Goal: Book appointment/travel/reservation

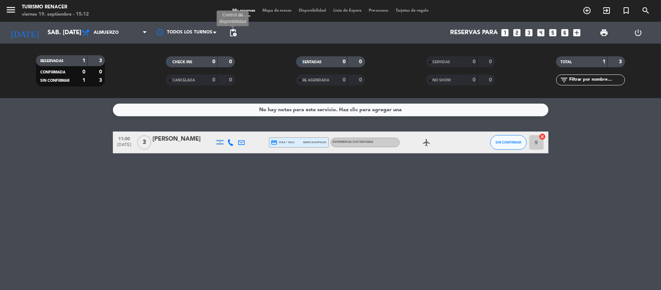
click at [232, 34] on span "pending_actions" at bounding box center [233, 32] width 9 height 9
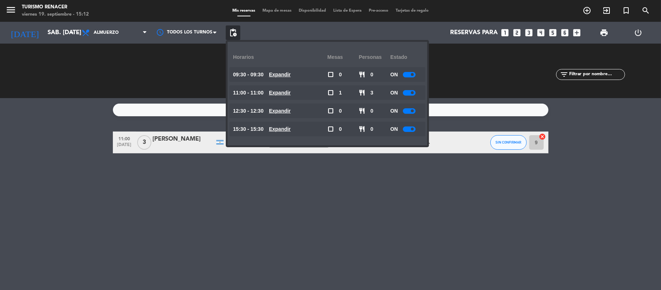
click at [410, 93] on div at bounding box center [409, 92] width 13 height 5
click at [407, 72] on div at bounding box center [409, 74] width 13 height 5
click at [496, 190] on div "No hay notas para este servicio. Haz clic para agregar una 11:00 oct. 11 3 Mari…" at bounding box center [330, 194] width 661 height 192
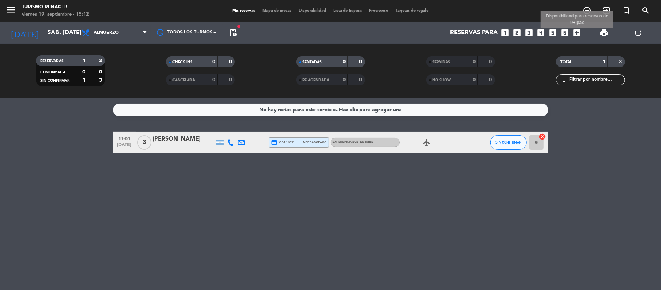
click at [574, 31] on icon "add_box" at bounding box center [576, 32] width 9 height 9
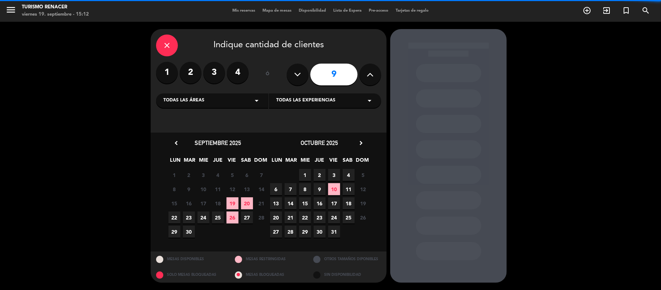
click at [372, 73] on icon at bounding box center [370, 74] width 7 height 11
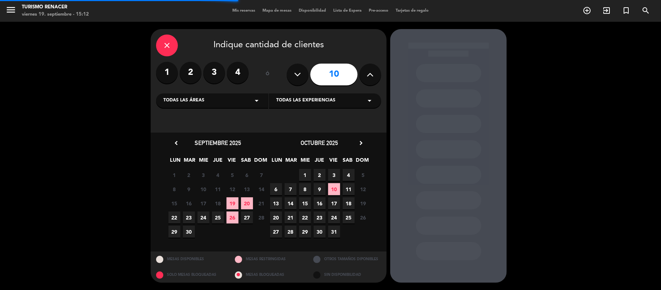
click at [372, 73] on icon at bounding box center [370, 74] width 7 height 11
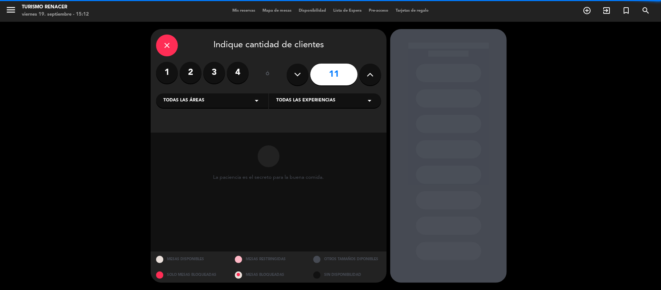
click at [372, 73] on icon at bounding box center [370, 74] width 7 height 11
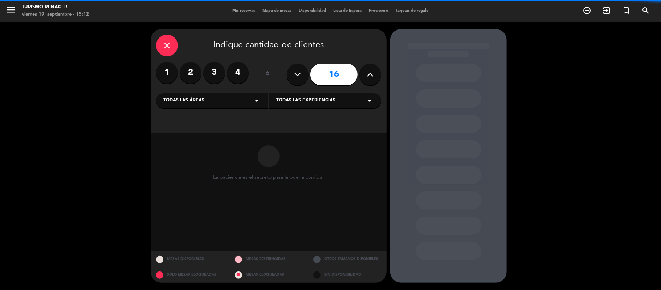
click at [372, 73] on icon at bounding box center [370, 74] width 7 height 11
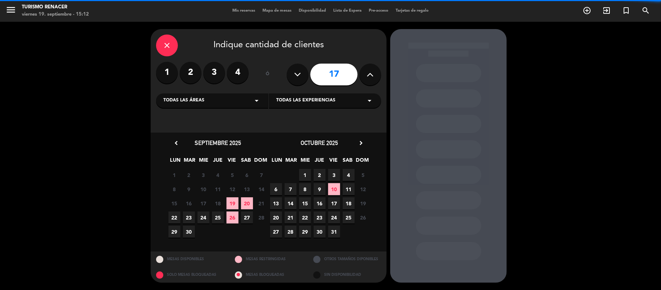
click at [372, 73] on icon at bounding box center [370, 74] width 7 height 11
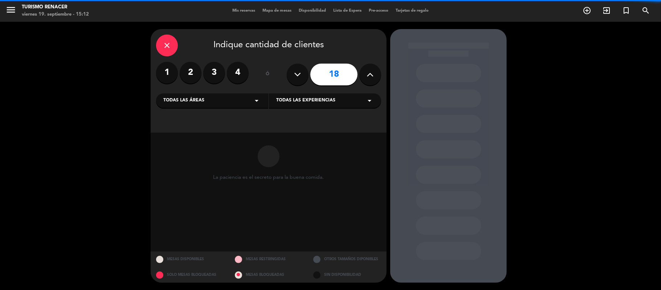
click at [372, 73] on icon at bounding box center [370, 74] width 7 height 11
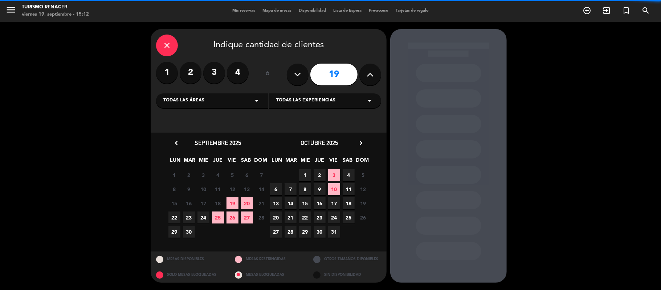
click at [372, 73] on icon at bounding box center [370, 74] width 7 height 11
type input "20"
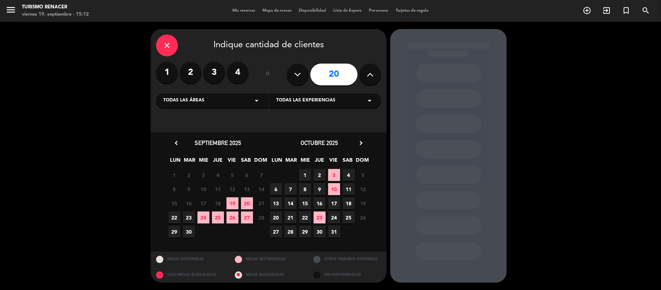
click at [348, 189] on span "11" at bounding box center [349, 189] width 12 height 12
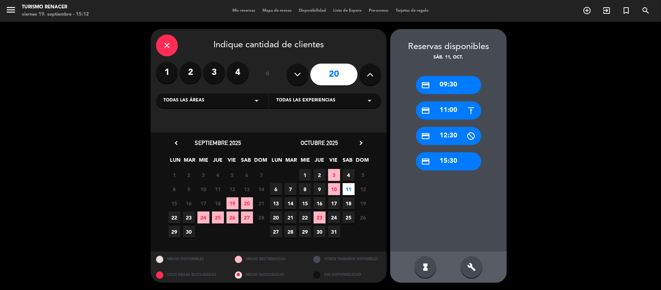
click at [457, 112] on div "credit_card 11:00" at bounding box center [448, 110] width 65 height 18
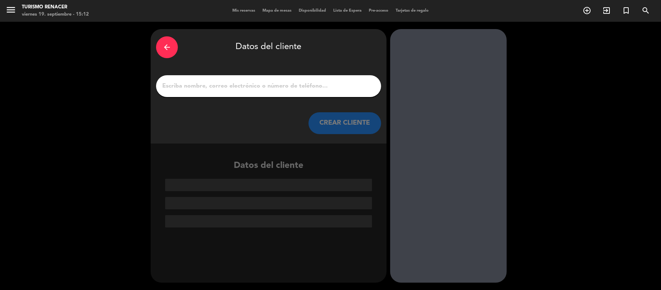
click at [174, 85] on input "1" at bounding box center [269, 86] width 214 height 10
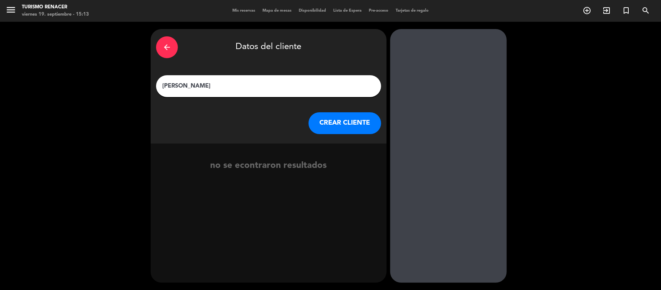
type input "Soledad Megaró"
click at [349, 120] on button "CREAR CLIENTE" at bounding box center [345, 123] width 73 height 22
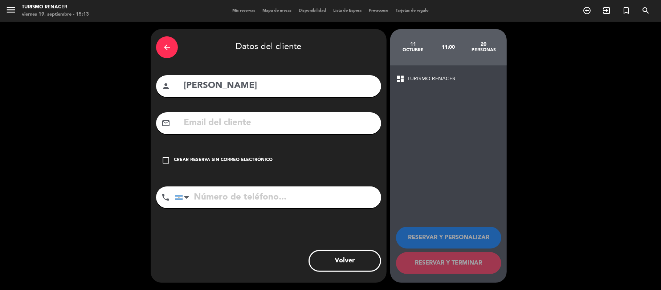
click at [170, 158] on icon "check_box_outline_blank" at bounding box center [166, 160] width 9 height 9
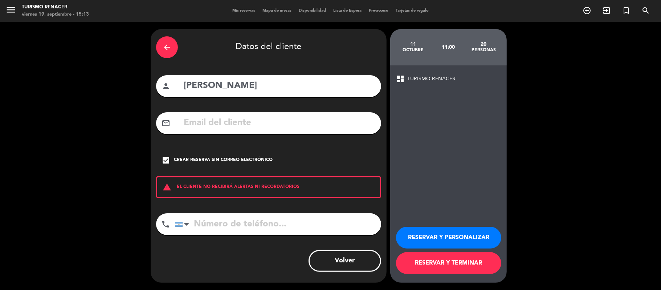
click at [449, 262] on button "RESERVAR Y TERMINAR" at bounding box center [448, 263] width 105 height 22
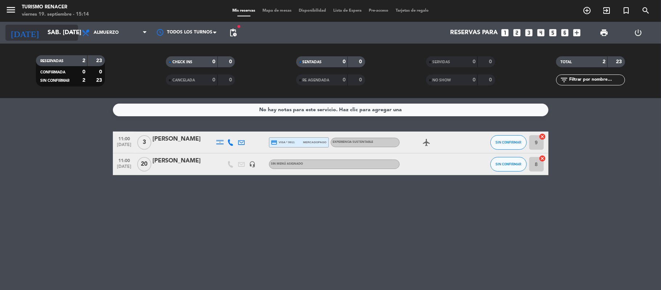
click at [44, 34] on input "sáb. 11 oct." at bounding box center [83, 33] width 78 height 14
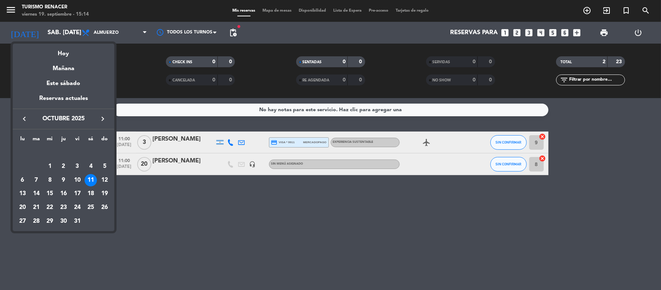
click at [22, 120] on icon "keyboard_arrow_left" at bounding box center [24, 118] width 9 height 9
click at [21, 208] on div "22" at bounding box center [22, 207] width 12 height 12
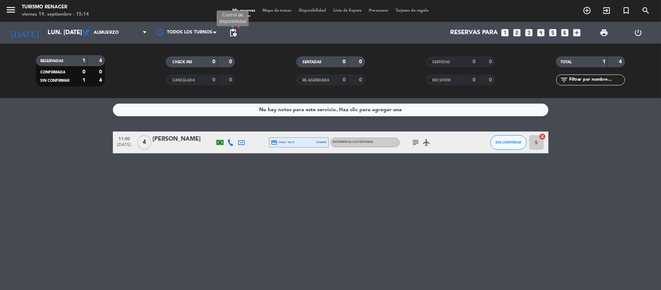
click at [232, 31] on span "pending_actions" at bounding box center [233, 32] width 9 height 9
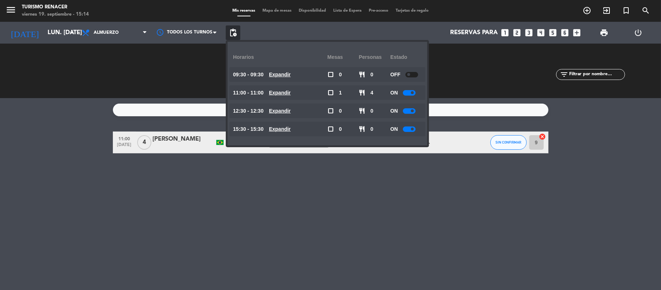
click at [321, 191] on div "No hay notas para este servicio. Haz clic para agregar una 11:00 sep. 22 4 carl…" at bounding box center [330, 194] width 661 height 192
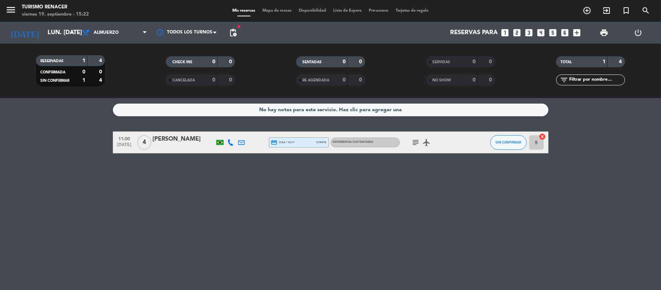
click at [233, 141] on icon at bounding box center [231, 142] width 7 height 7
click at [233, 128] on span "content_paste" at bounding box center [235, 129] width 5 height 5
click at [44, 38] on input "lun. 22 sep." at bounding box center [83, 33] width 78 height 14
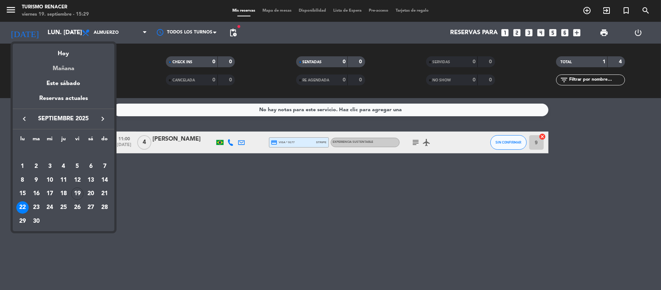
click at [70, 69] on div "Mañana" at bounding box center [64, 65] width 102 height 15
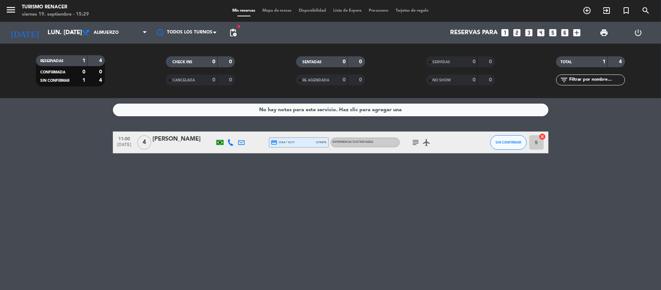
type input "[DATE]"
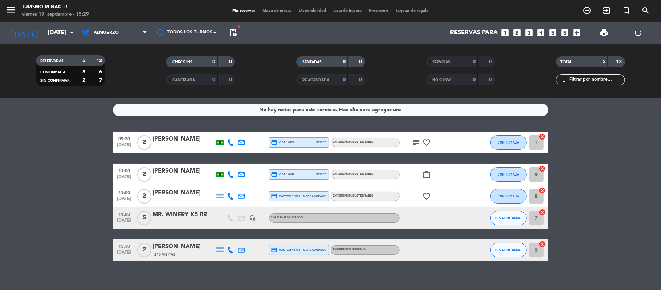
click at [45, 131] on div "No hay notas para este servicio. Haz clic para agregar una 09:30 [DATE] 2 [PERS…" at bounding box center [330, 194] width 661 height 192
